Goal: Browse casually

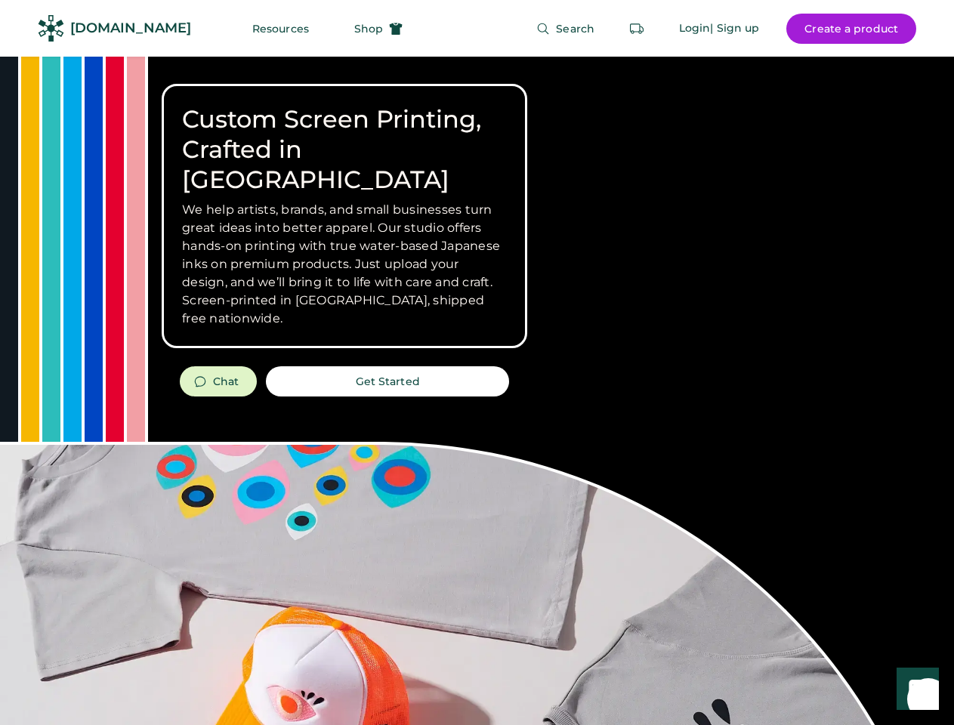
click at [477, 363] on div "Custom Screen Printing, Crafted in [GEOGRAPHIC_DATA] We help artists, brands, a…" at bounding box center [477, 536] width 954 height 959
click at [477, 391] on div "Custom Screen Printing, Crafted in [GEOGRAPHIC_DATA] We help artists, brands, a…" at bounding box center [477, 536] width 954 height 959
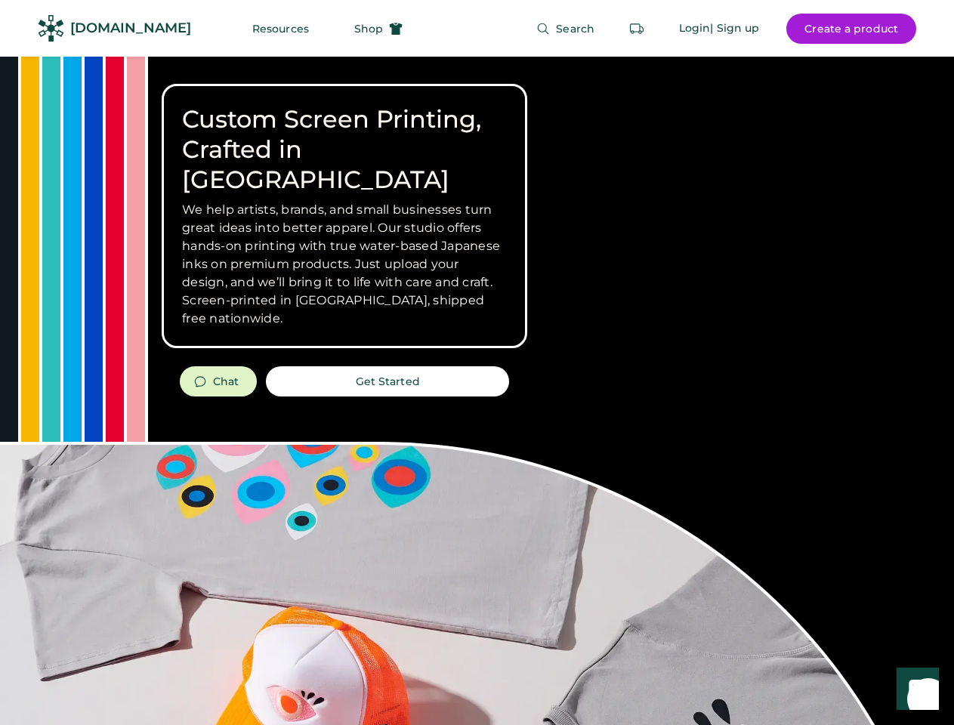
click at [477, 391] on div "Custom Screen Printing, Crafted in [GEOGRAPHIC_DATA] We help artists, brands, a…" at bounding box center [477, 536] width 954 height 959
click at [344, 216] on h3 "We help artists, brands, and small businesses turn great ideas into better appa…" at bounding box center [344, 264] width 325 height 127
click at [344, 201] on h3 "We help artists, brands, and small businesses turn great ideas into better appa…" at bounding box center [344, 264] width 325 height 127
click at [344, 134] on h1 "Custom Screen Printing, Crafted in [GEOGRAPHIC_DATA]" at bounding box center [344, 149] width 325 height 91
